Goal: Task Accomplishment & Management: Use online tool/utility

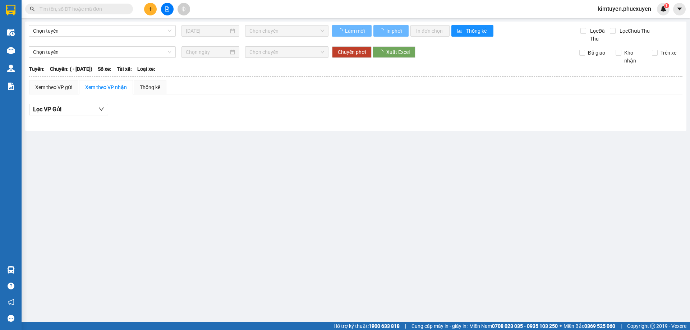
type input "[DATE]"
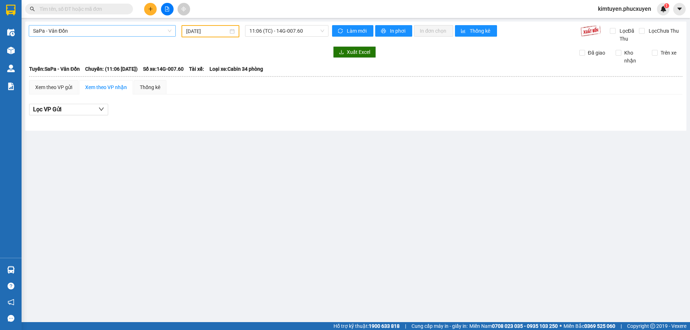
click at [104, 31] on span "SaPa - Vân Đồn" at bounding box center [102, 31] width 138 height 11
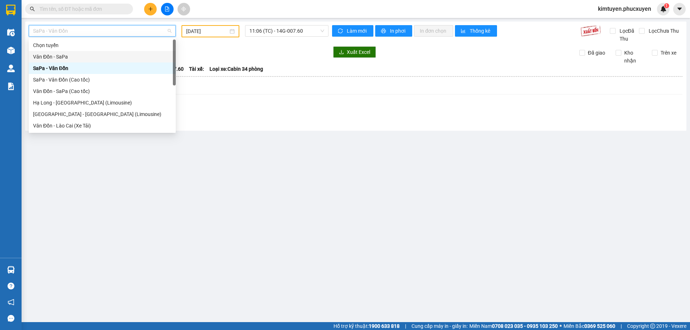
click at [59, 53] on div "Vân Đồn - SaPa" at bounding box center [102, 57] width 138 height 8
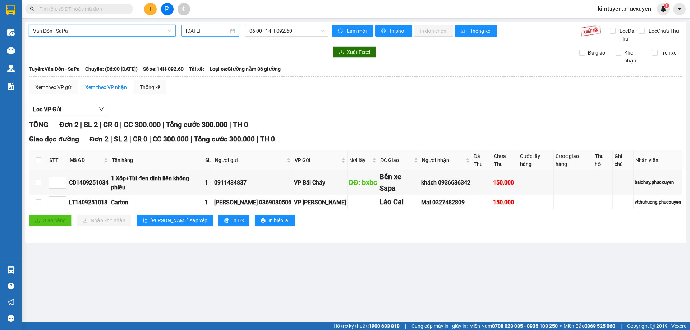
click at [232, 32] on div "[DATE]" at bounding box center [210, 31] width 49 height 8
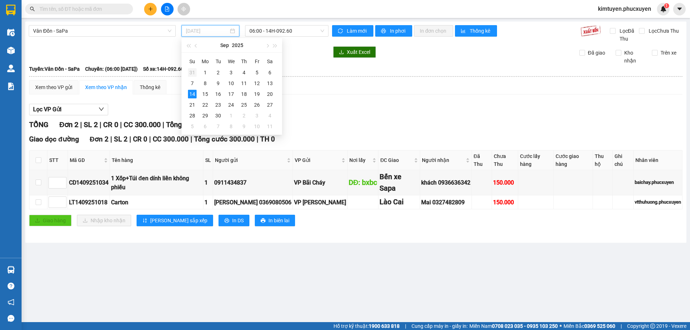
click at [189, 72] on div "31" at bounding box center [192, 72] width 9 height 9
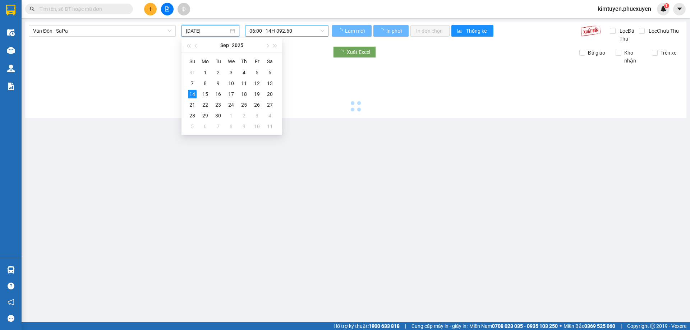
type input "[DATE]"
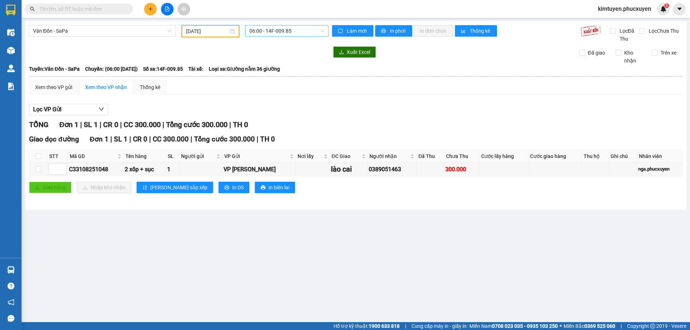
click at [283, 30] on span "06:00 - 14F-009.85" at bounding box center [286, 31] width 75 height 11
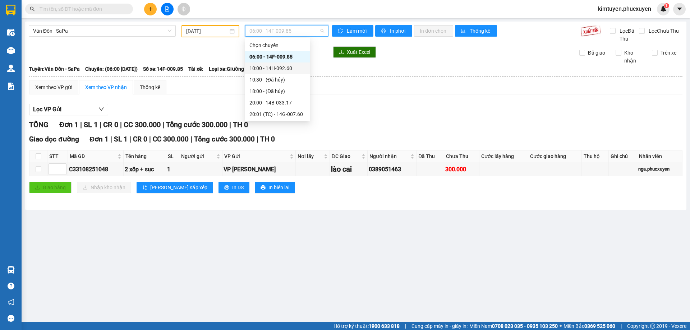
click at [291, 69] on div "10:00 - 14H-092.60" at bounding box center [277, 68] width 56 height 8
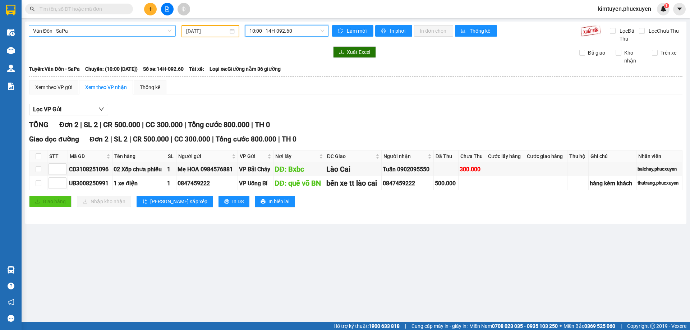
click at [70, 31] on span "Vân Đồn - SaPa" at bounding box center [102, 31] width 138 height 11
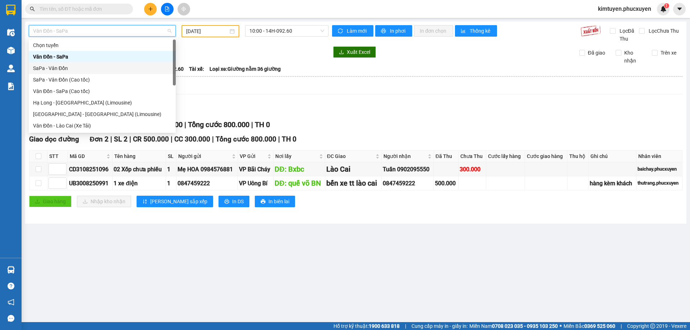
click at [65, 68] on div "SaPa - Vân Đồn" at bounding box center [102, 68] width 138 height 8
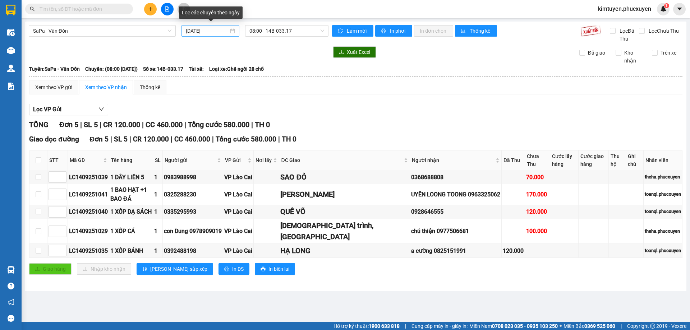
click at [231, 32] on div "[DATE]" at bounding box center [210, 31] width 49 height 8
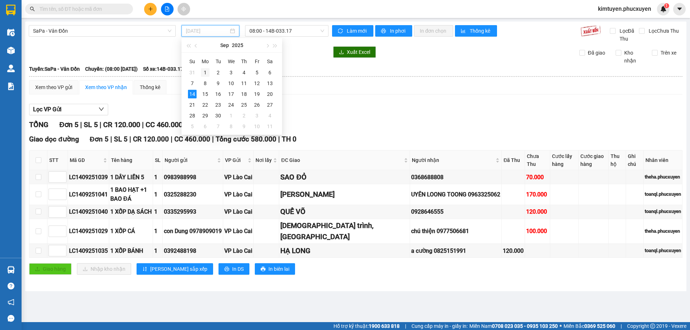
click at [206, 71] on div "1" at bounding box center [205, 72] width 9 height 9
type input "[DATE]"
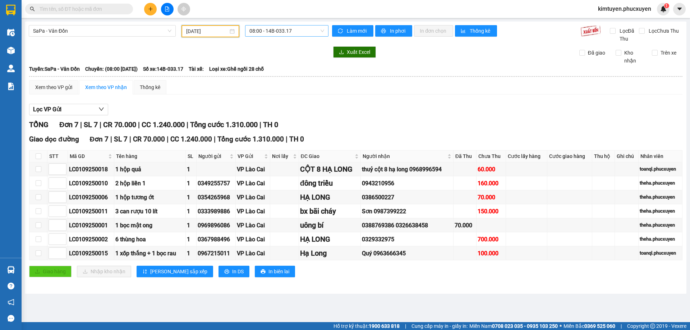
click at [286, 31] on span "08:00 - 14B-033.17" at bounding box center [286, 31] width 75 height 11
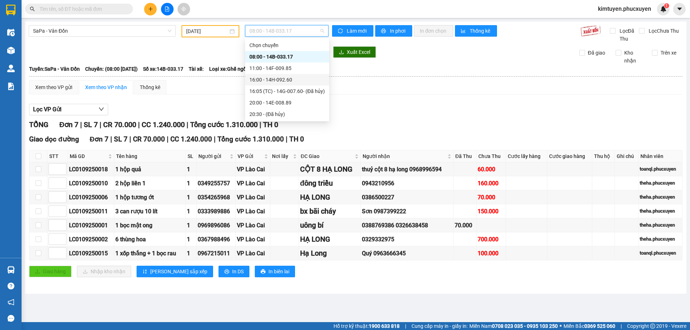
click at [294, 82] on div "16:00 - 14H-092.60" at bounding box center [286, 80] width 75 height 8
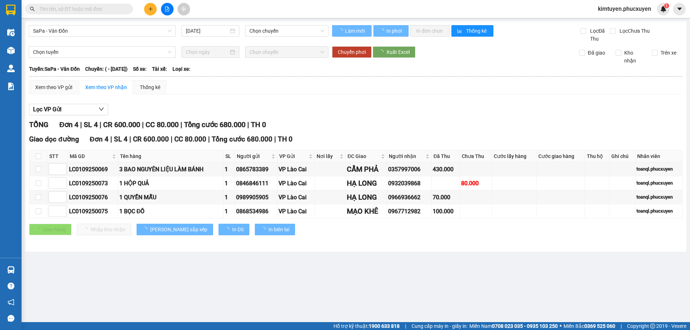
type input "[DATE]"
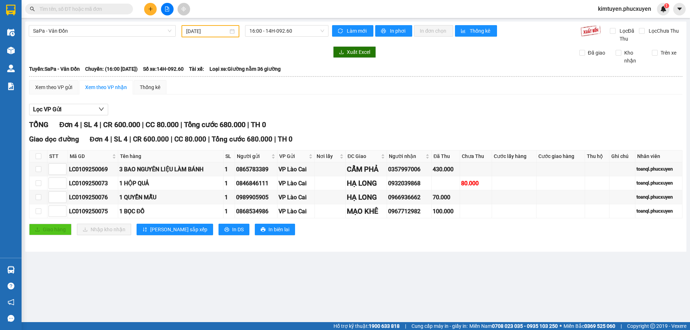
click at [83, 24] on div "SaPa - Vân Đồn [DATE] 16:00 - 14H-092.60 Làm mới In phơi In đơn chọn Thống kê L…" at bounding box center [355, 137] width 661 height 230
click at [80, 29] on span "SaPa - Vân Đồn" at bounding box center [102, 31] width 138 height 11
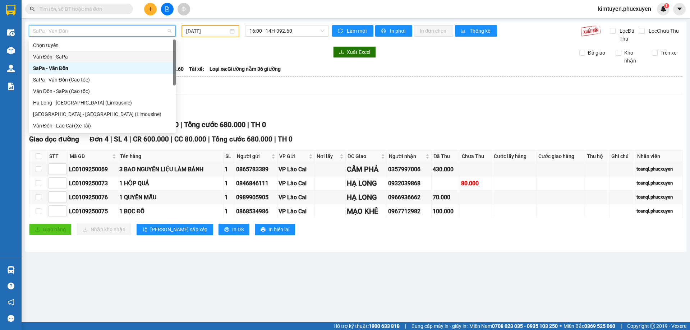
click at [67, 55] on div "Vân Đồn - SaPa" at bounding box center [102, 57] width 138 height 8
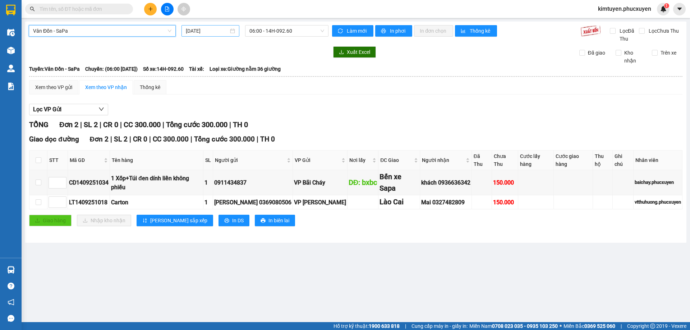
click at [234, 31] on div "[DATE]" at bounding box center [210, 31] width 49 height 8
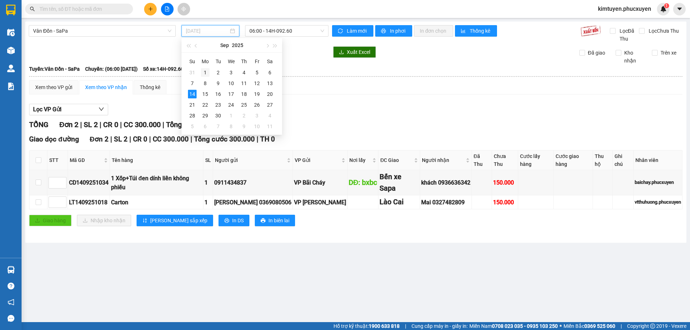
click at [205, 70] on div "1" at bounding box center [205, 72] width 9 height 9
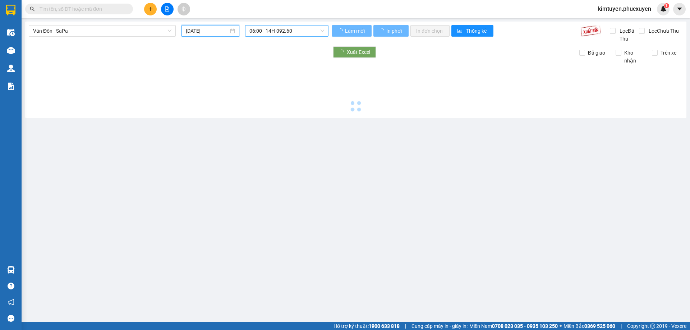
type input "[DATE]"
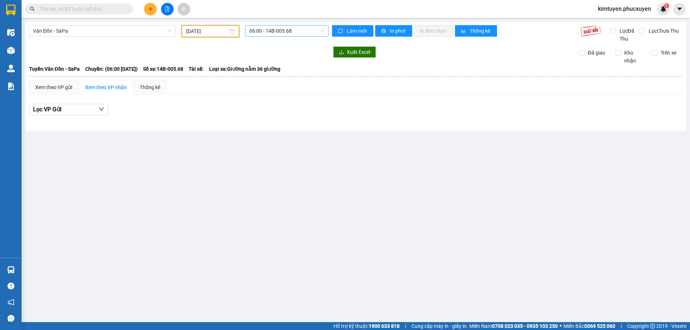
click at [306, 32] on span "06:00 - 14B-005.68" at bounding box center [286, 31] width 75 height 11
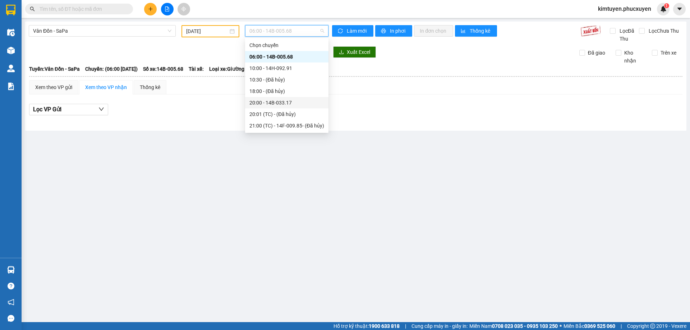
click at [294, 104] on div "20:00 - 14B-033.17" at bounding box center [286, 103] width 75 height 8
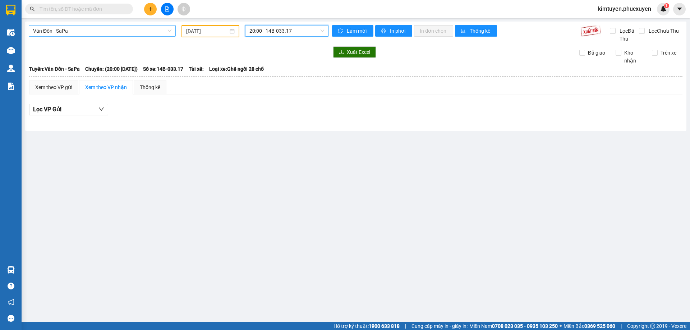
click at [58, 34] on span "Vân Đồn - SaPa" at bounding box center [102, 31] width 138 height 11
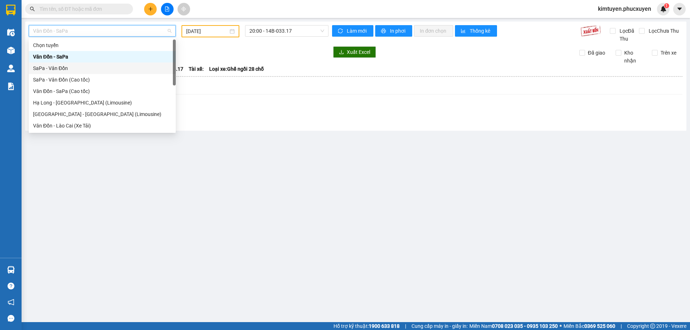
click at [56, 70] on div "SaPa - Vân Đồn" at bounding box center [102, 68] width 138 height 8
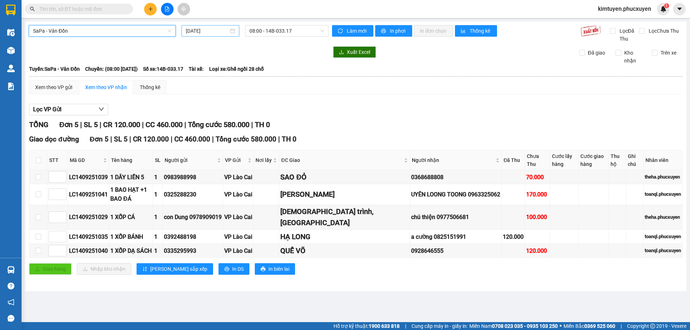
click at [232, 31] on div "[DATE]" at bounding box center [210, 31] width 49 height 8
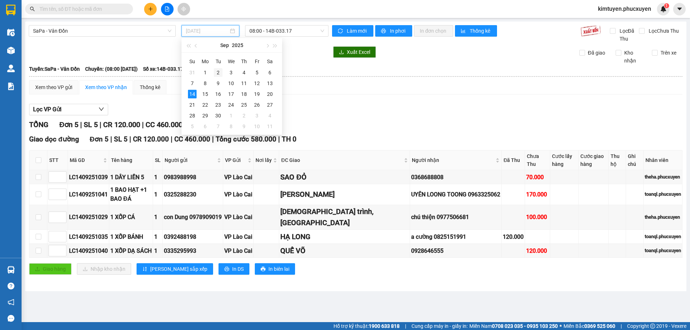
click at [217, 73] on div "2" at bounding box center [218, 72] width 9 height 9
type input "[DATE]"
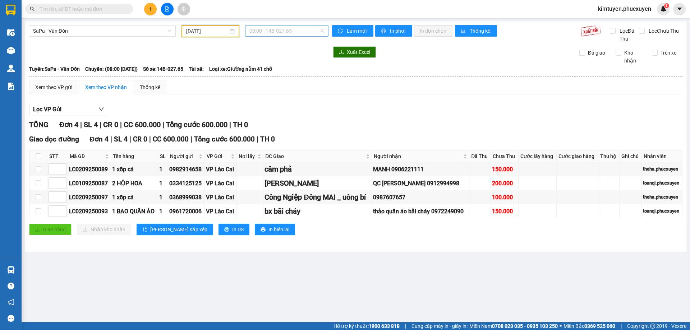
click at [293, 32] on span "08:00 - 14B-027.65" at bounding box center [286, 31] width 75 height 11
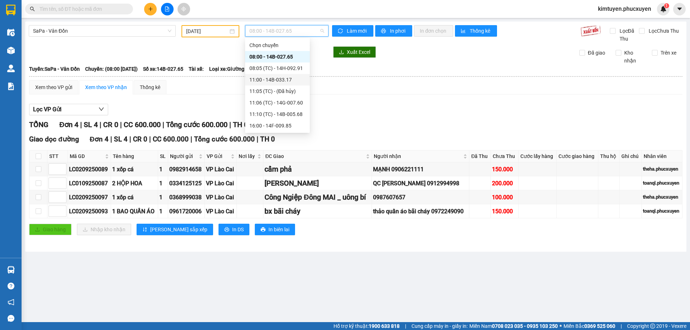
click at [293, 81] on div "11:00 - 14B-033.17" at bounding box center [277, 80] width 56 height 8
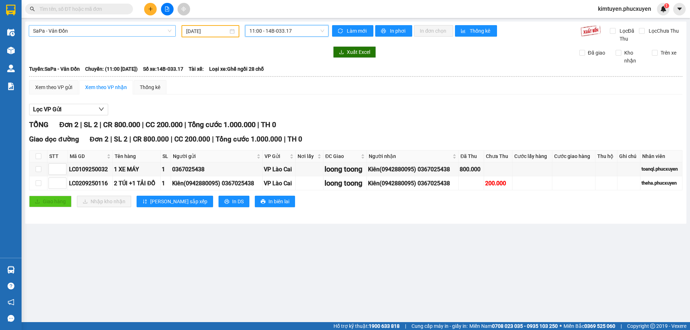
click at [57, 29] on span "SaPa - Vân Đồn" at bounding box center [102, 31] width 138 height 11
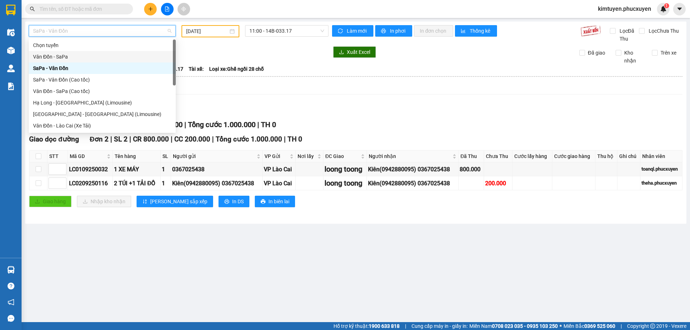
click at [60, 56] on div "Vân Đồn - SaPa" at bounding box center [102, 57] width 138 height 8
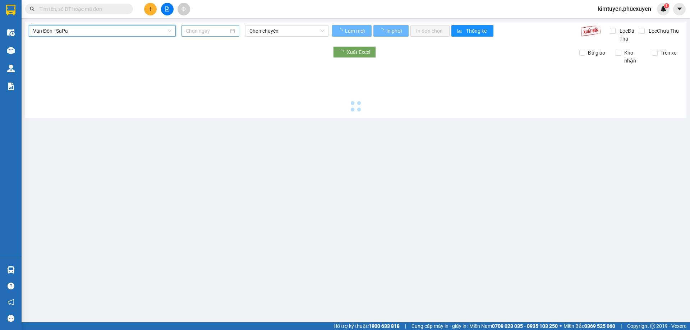
type input "[DATE]"
